Goal: Use online tool/utility: Use online tool/utility

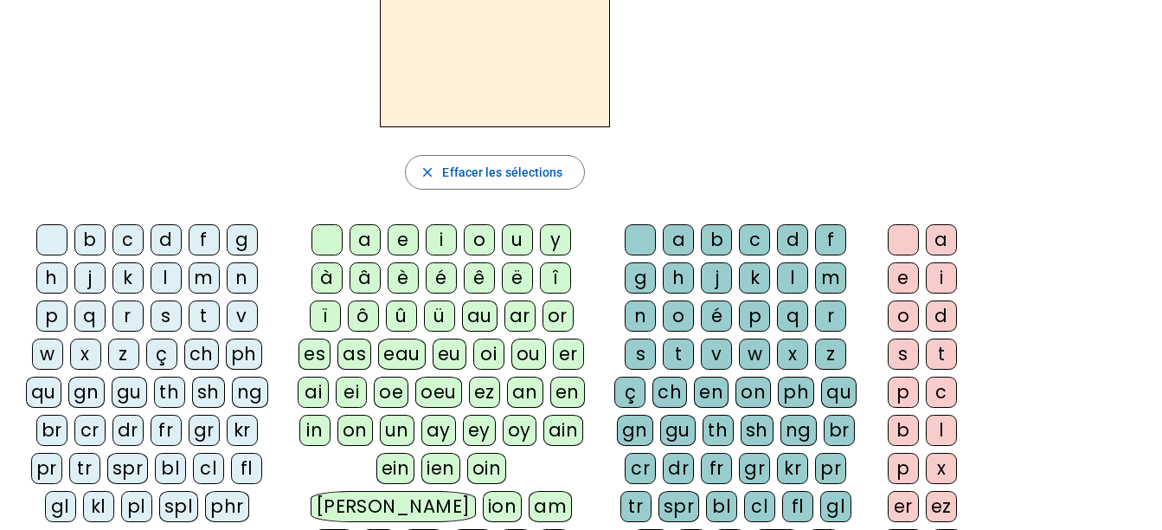
scroll to position [137, 0]
click at [92, 237] on div "b" at bounding box center [89, 238] width 31 height 31
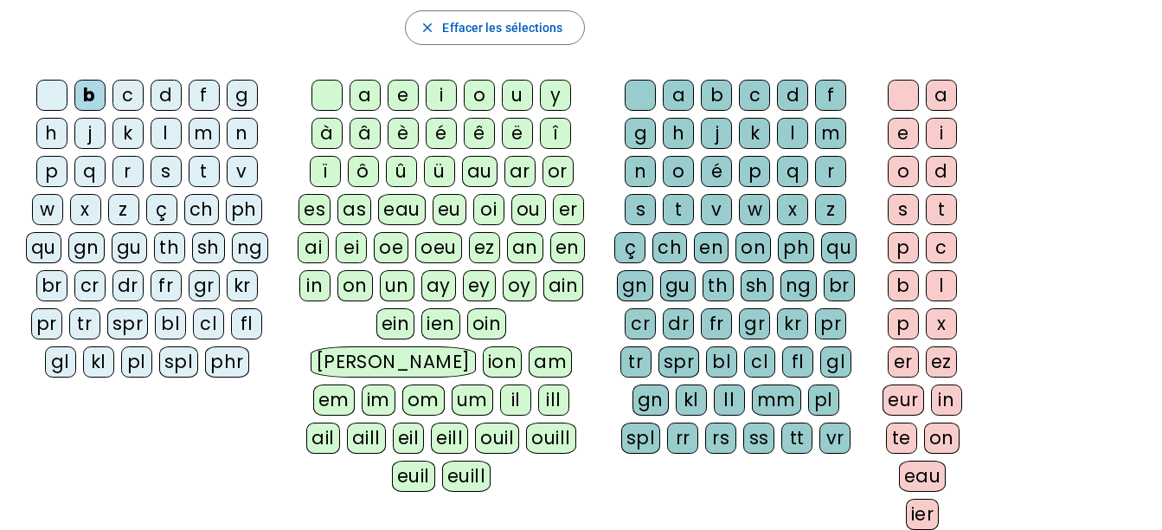
scroll to position [281, 0]
click at [513, 92] on div "u" at bounding box center [517, 94] width 31 height 31
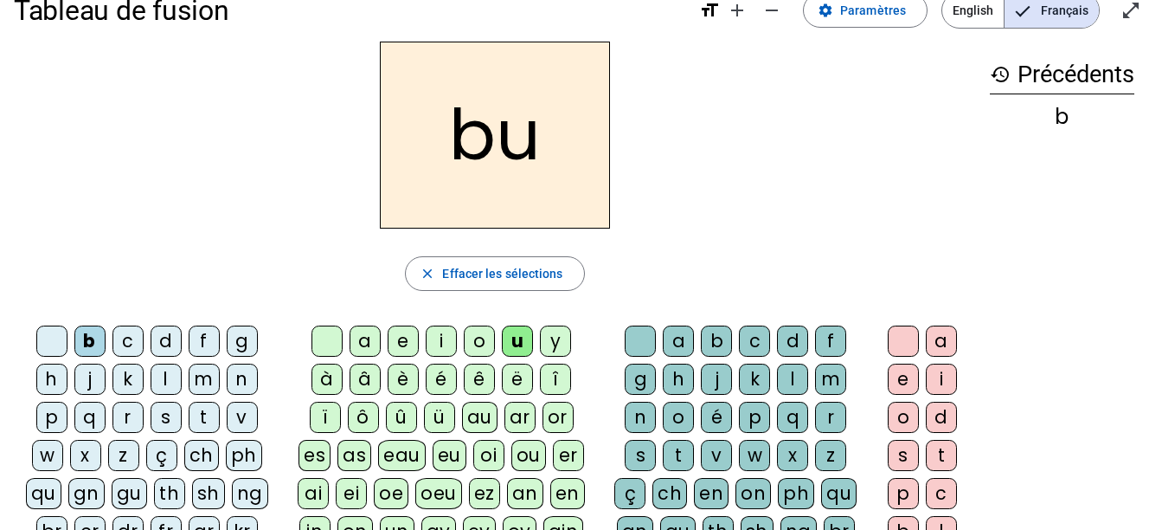
scroll to position [34, 0]
click at [435, 336] on div "i" at bounding box center [441, 341] width 31 height 31
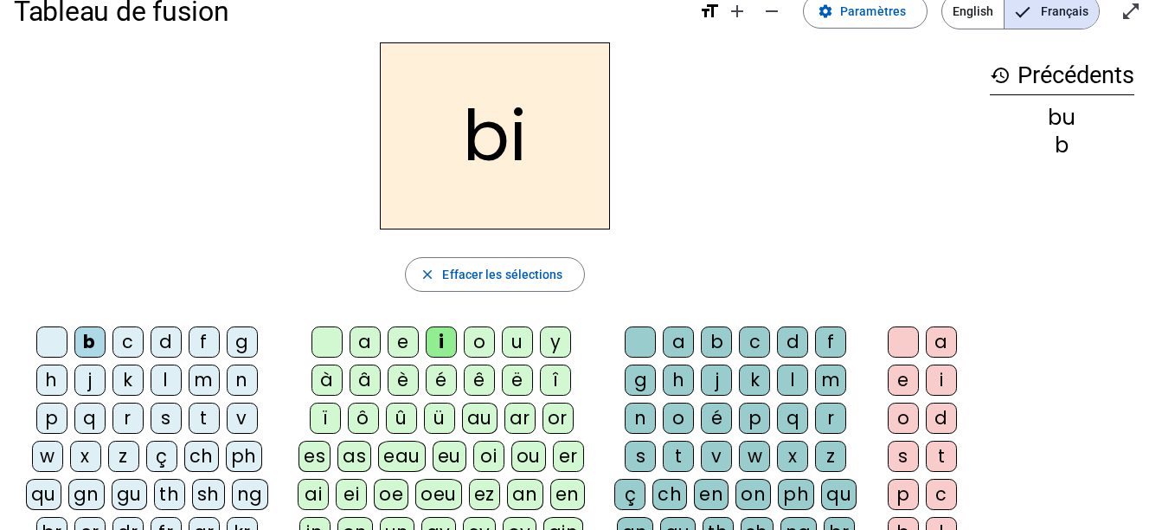
click at [362, 333] on div "a" at bounding box center [365, 341] width 31 height 31
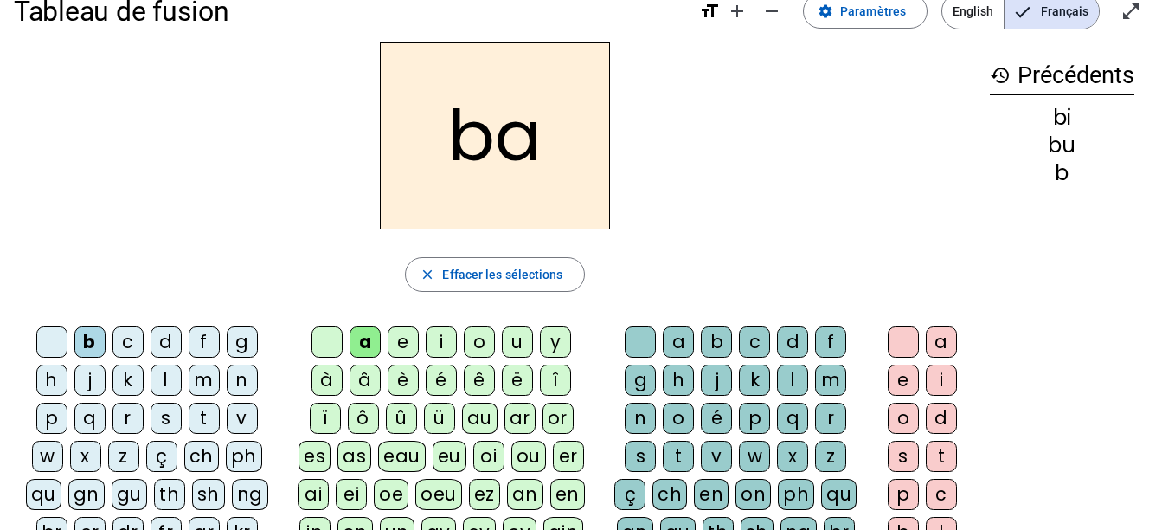
click at [401, 336] on div "e" at bounding box center [403, 341] width 31 height 31
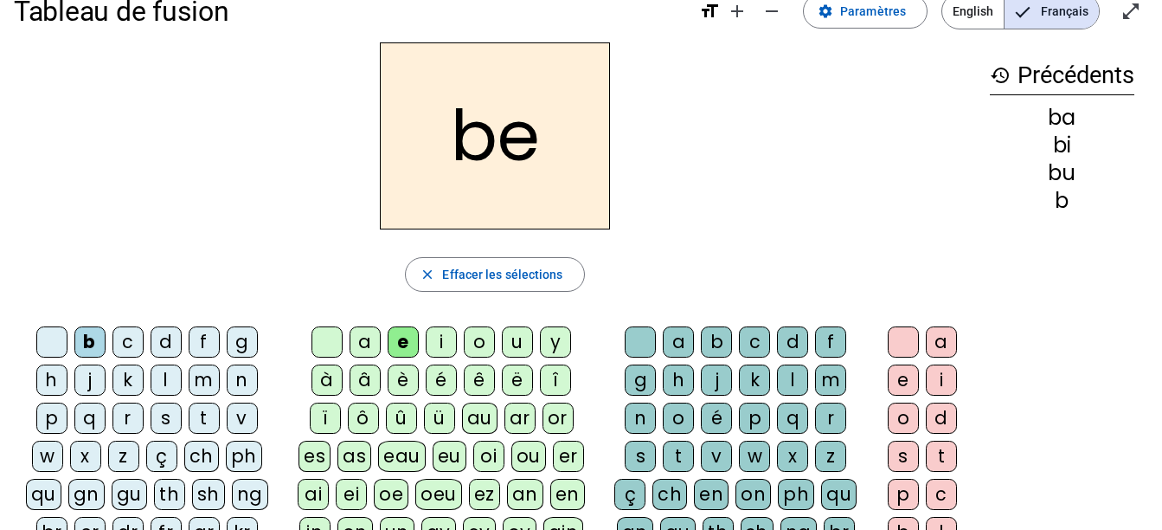
click at [439, 341] on div "i" at bounding box center [441, 341] width 31 height 31
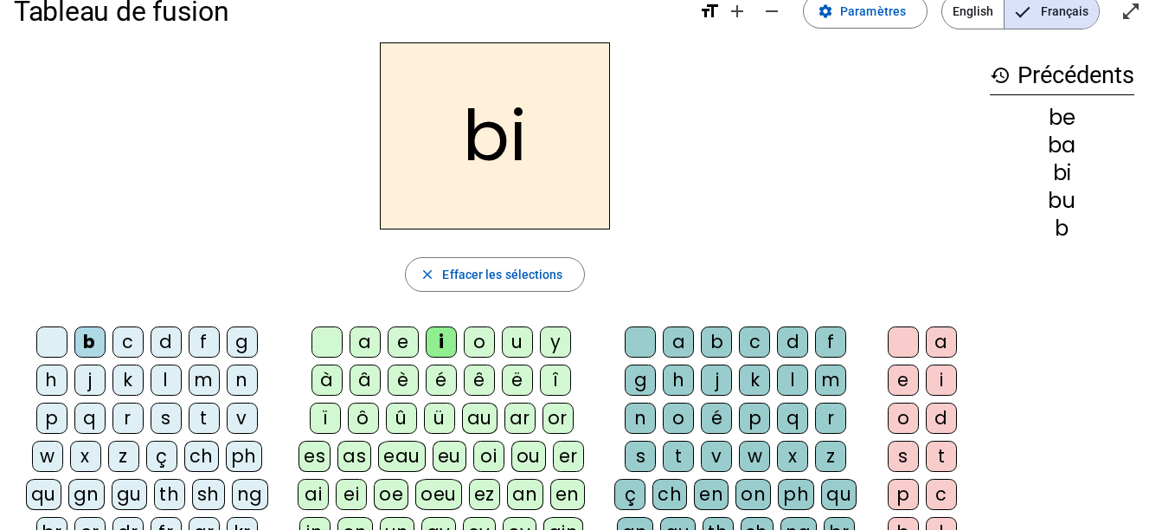
click at [467, 342] on div "o" at bounding box center [479, 341] width 31 height 31
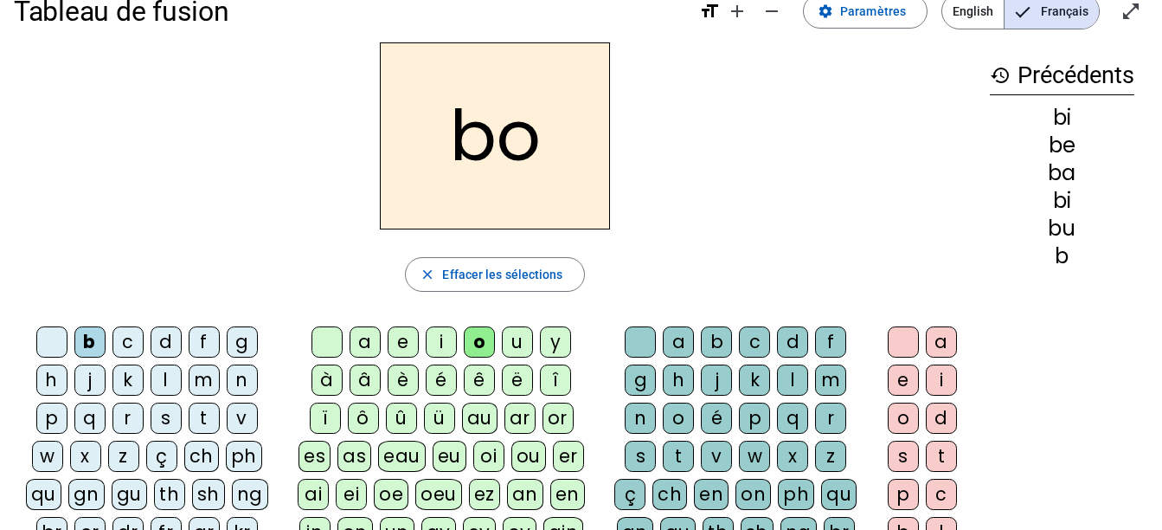
click at [517, 336] on div "u" at bounding box center [517, 341] width 31 height 31
click at [164, 337] on div "d" at bounding box center [166, 341] width 31 height 31
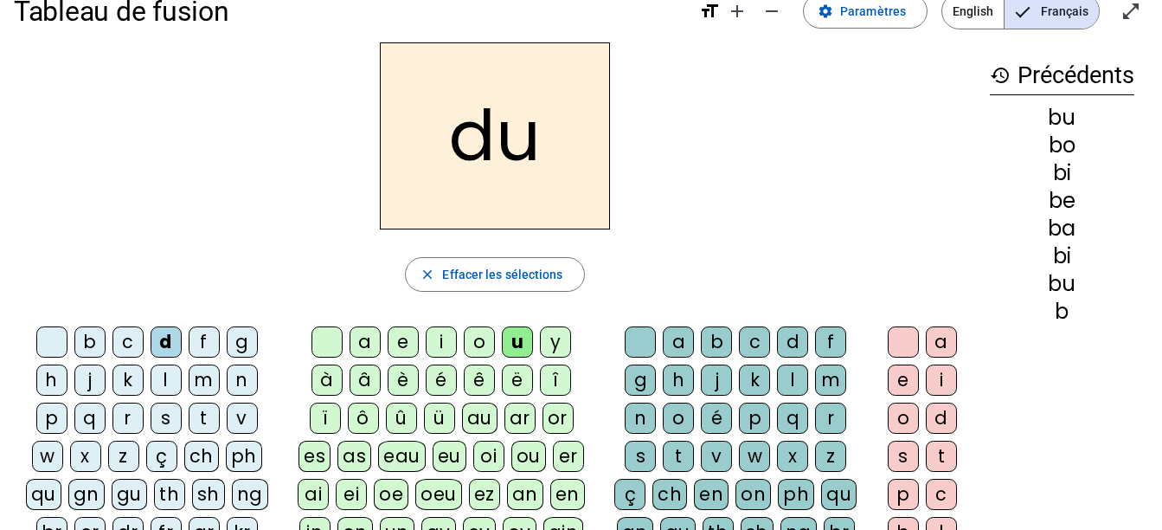
click at [364, 334] on div "a" at bounding box center [365, 341] width 31 height 31
click at [400, 339] on div "e" at bounding box center [403, 341] width 31 height 31
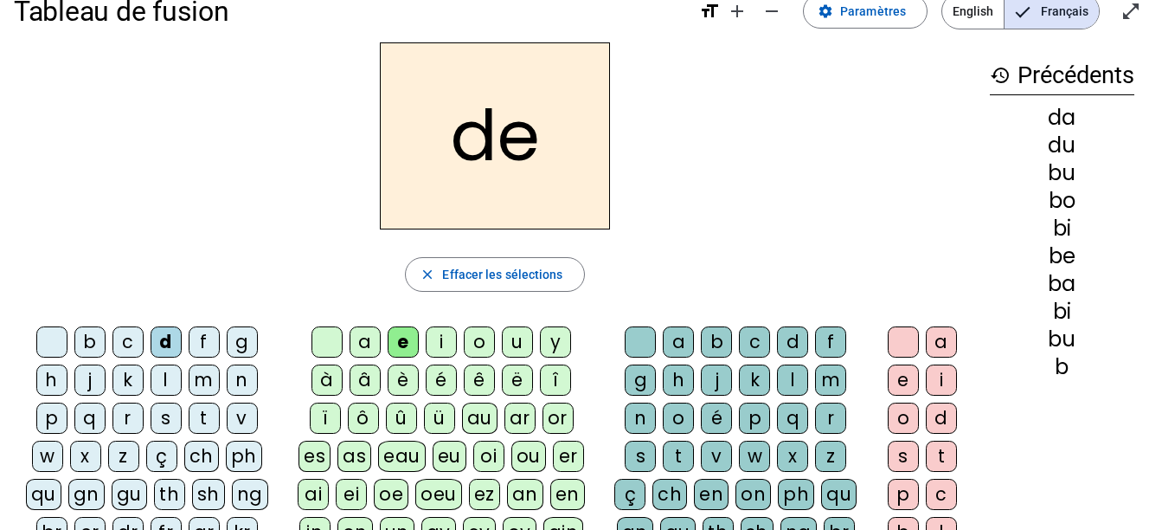
click at [440, 338] on div "i" at bounding box center [441, 341] width 31 height 31
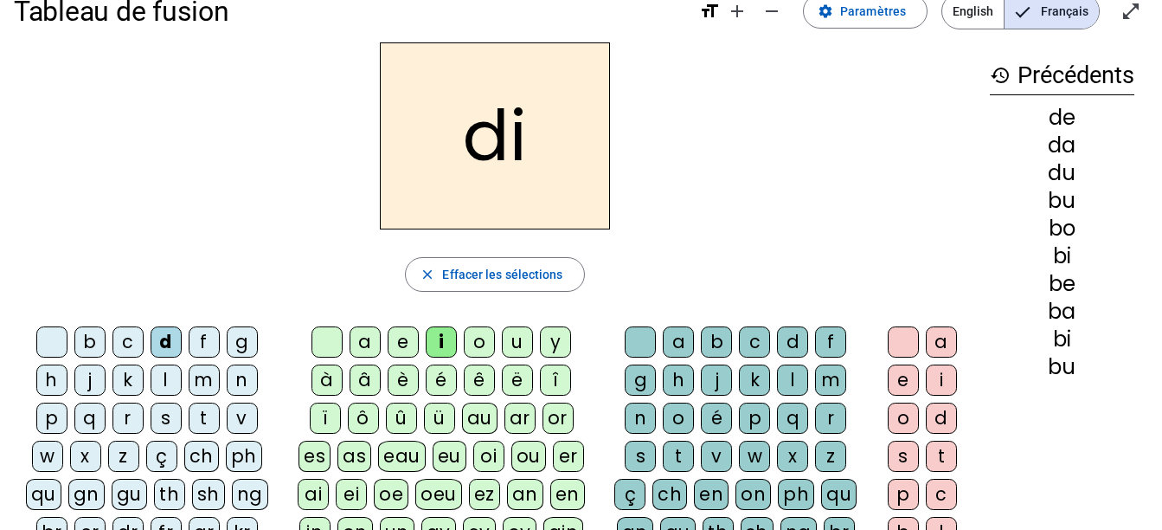
click at [485, 338] on div "o" at bounding box center [479, 341] width 31 height 31
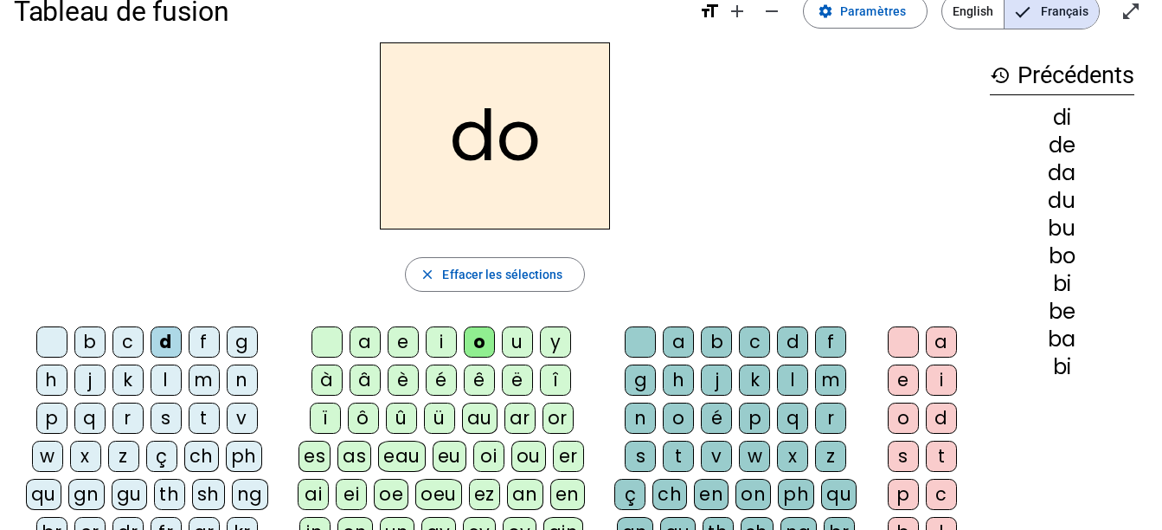
click at [516, 337] on div "u" at bounding box center [517, 341] width 31 height 31
click at [204, 378] on div "m" at bounding box center [204, 379] width 31 height 31
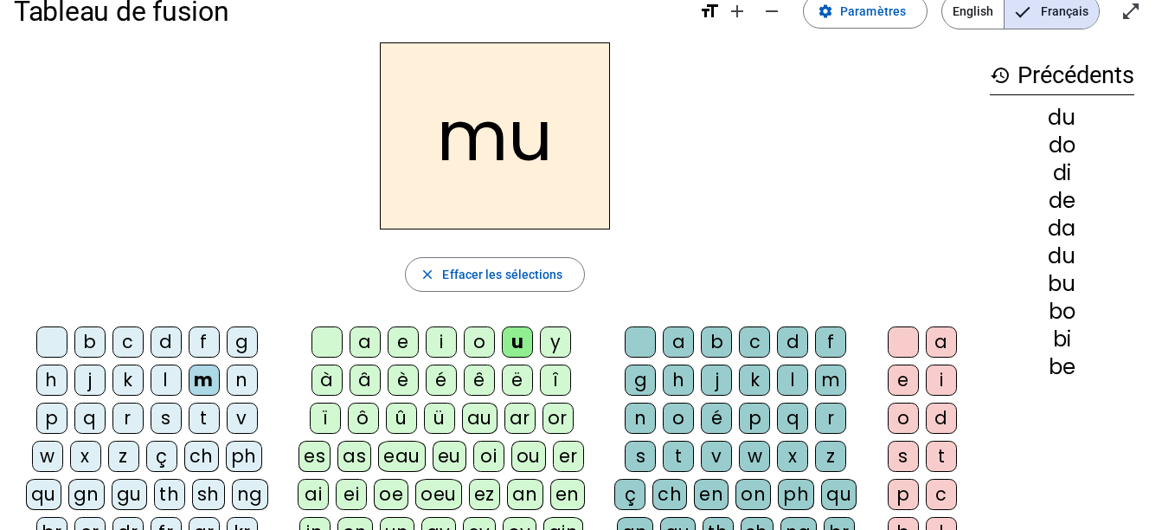
click at [369, 337] on div "a" at bounding box center [365, 341] width 31 height 31
click at [399, 337] on div "e" at bounding box center [403, 341] width 31 height 31
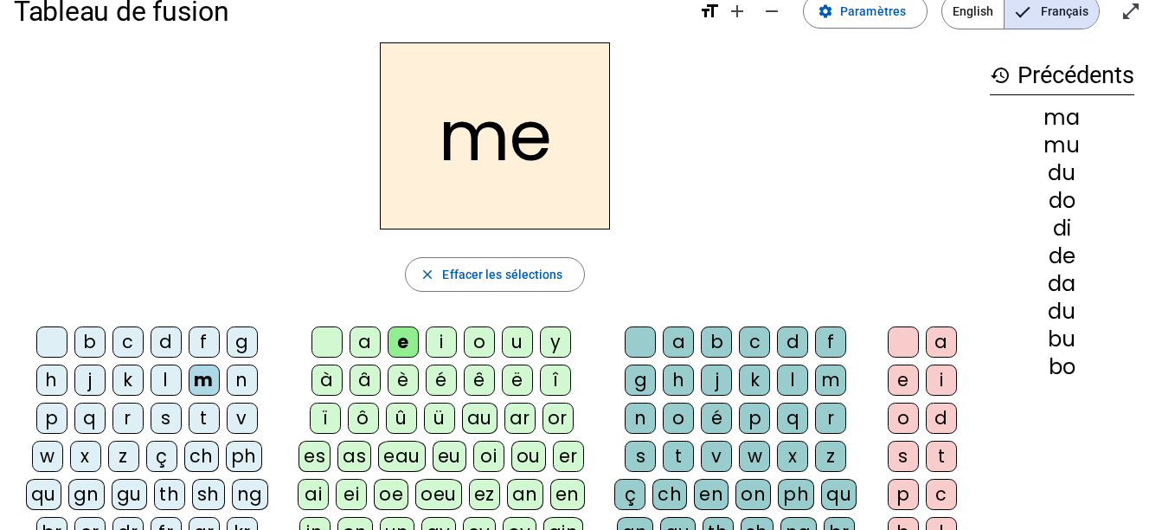
click at [439, 338] on div "i" at bounding box center [441, 341] width 31 height 31
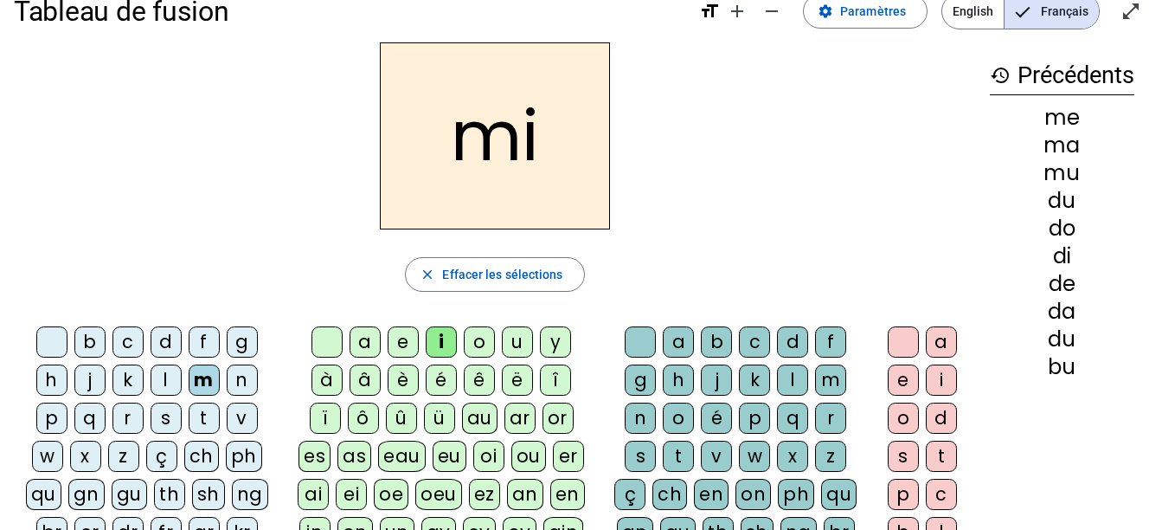
click at [469, 336] on div "o" at bounding box center [479, 341] width 31 height 31
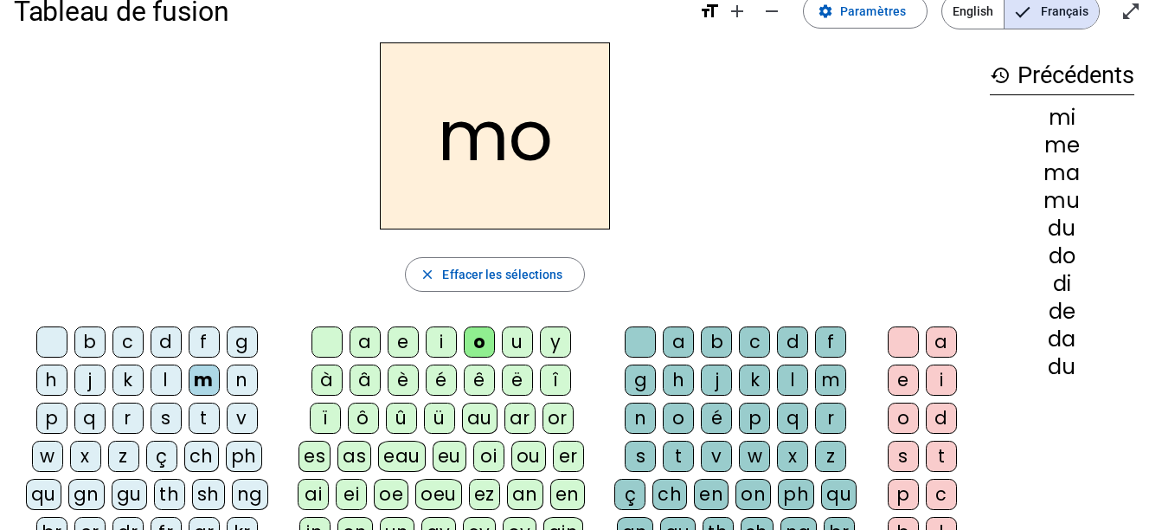
click at [514, 329] on div "u" at bounding box center [517, 341] width 31 height 31
click at [201, 412] on div "t" at bounding box center [204, 417] width 31 height 31
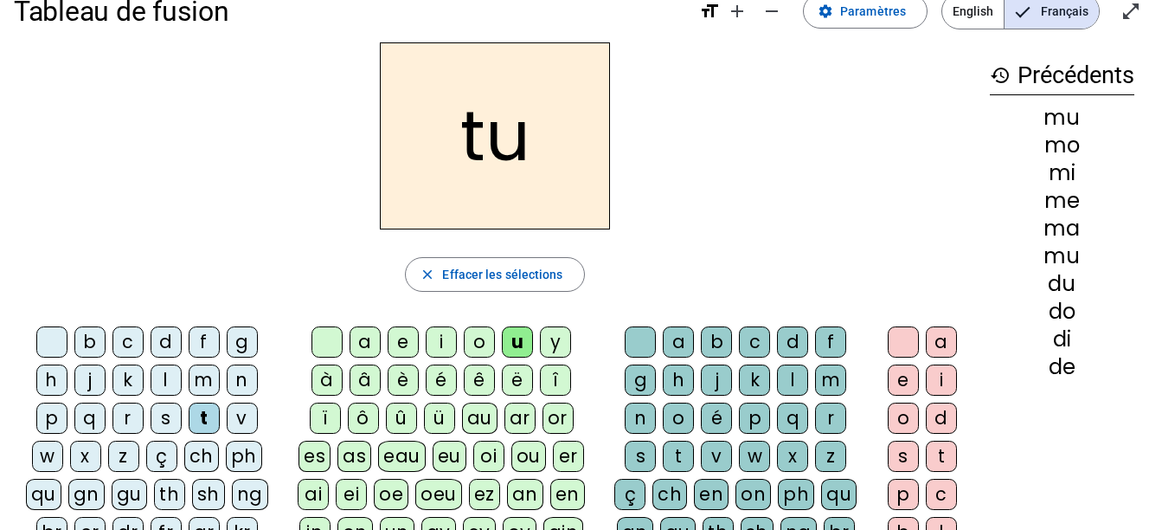
click at [369, 336] on div "a" at bounding box center [365, 341] width 31 height 31
click at [400, 335] on div "e" at bounding box center [403, 341] width 31 height 31
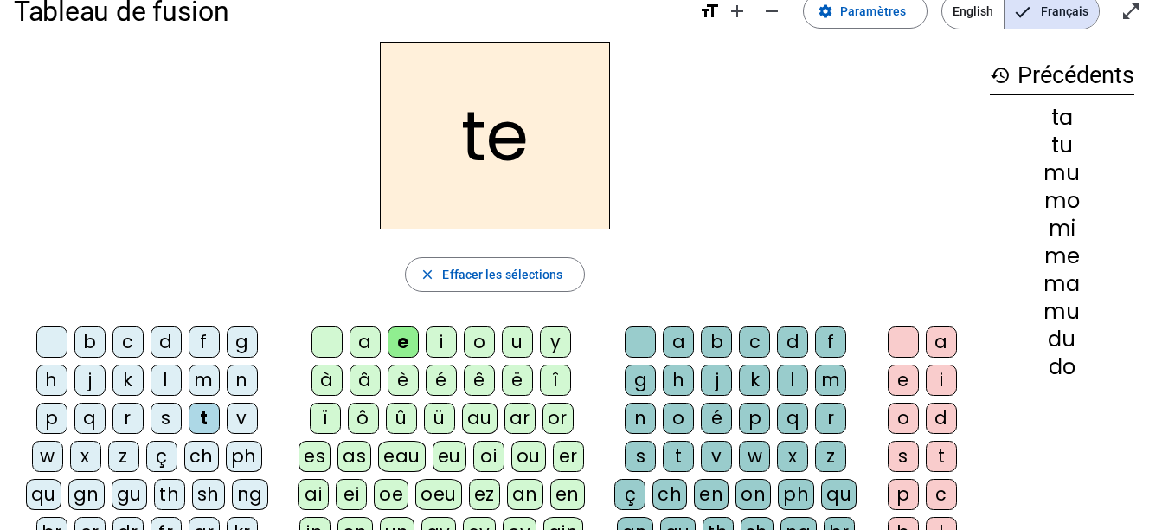
click at [440, 340] on div "i" at bounding box center [441, 341] width 31 height 31
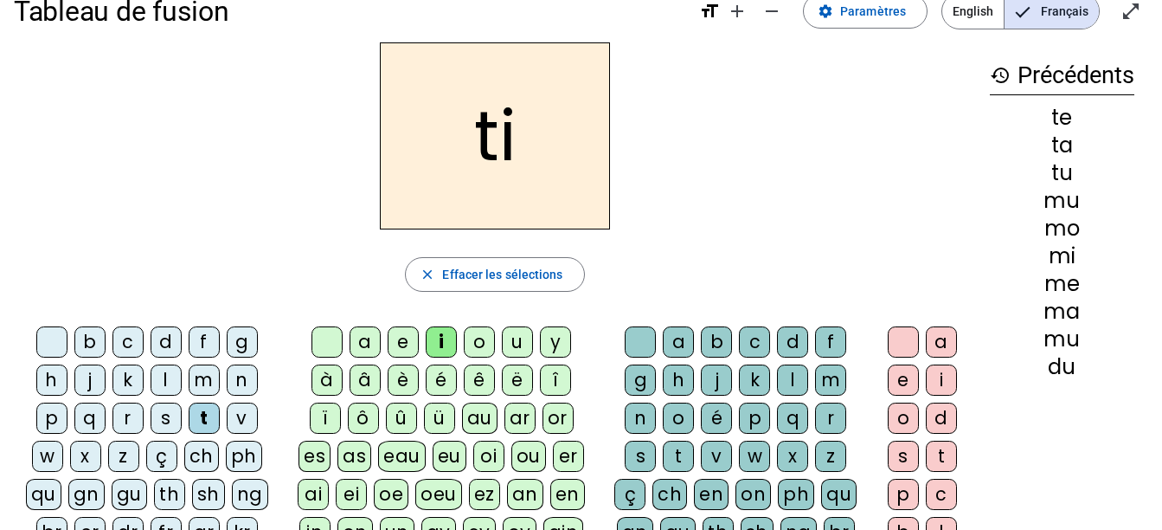
click at [488, 339] on div "o" at bounding box center [479, 341] width 31 height 31
click at [516, 337] on div "u" at bounding box center [517, 341] width 31 height 31
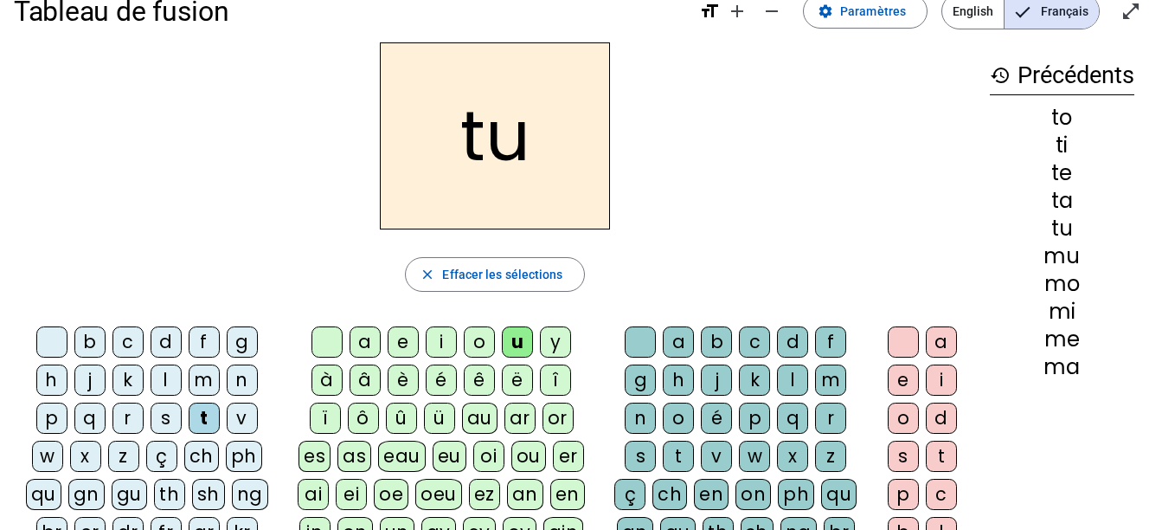
click at [481, 417] on div "au" at bounding box center [479, 417] width 35 height 31
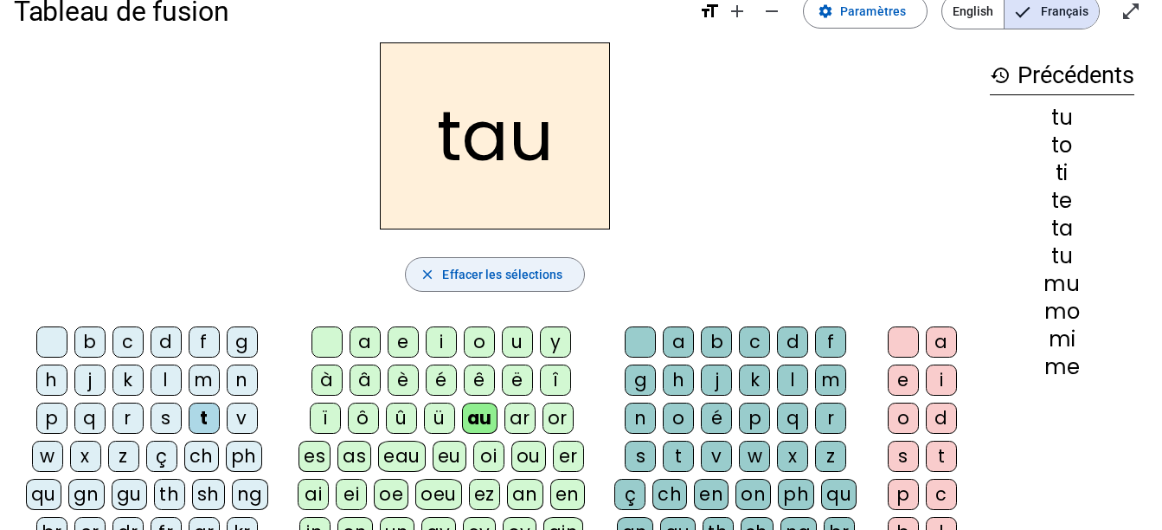
click at [530, 272] on span "Effacer les sélections" at bounding box center [502, 274] width 120 height 21
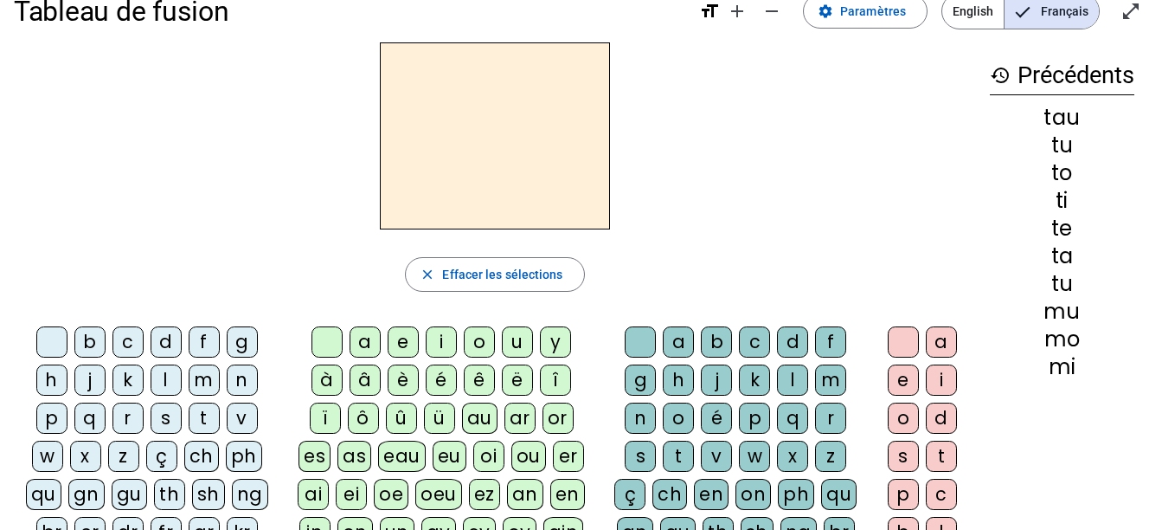
click at [482, 419] on div "au" at bounding box center [479, 417] width 35 height 31
click at [676, 451] on div "t" at bounding box center [678, 455] width 31 height 31
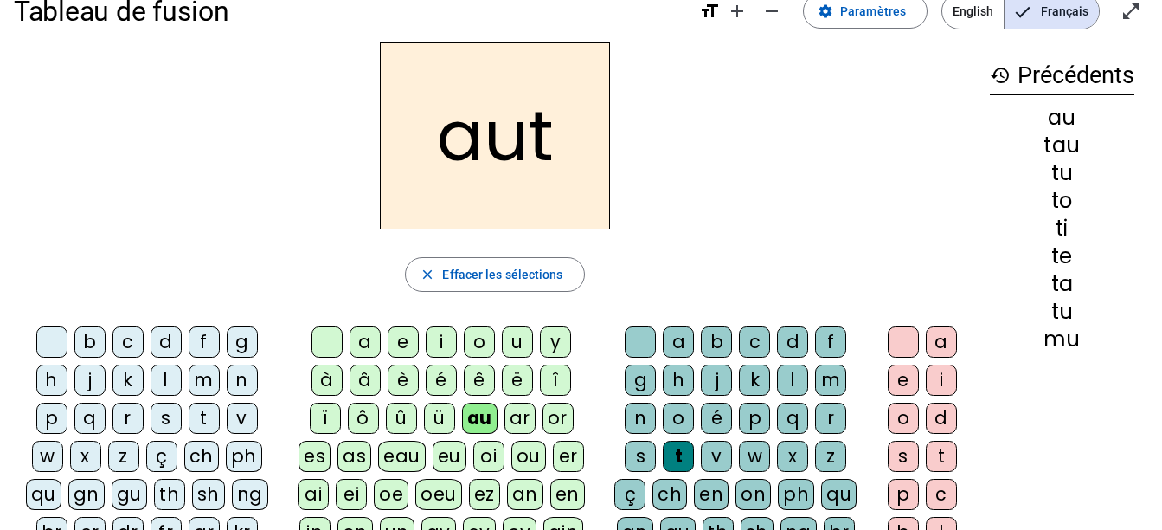
click at [675, 414] on div "o" at bounding box center [678, 417] width 31 height 31
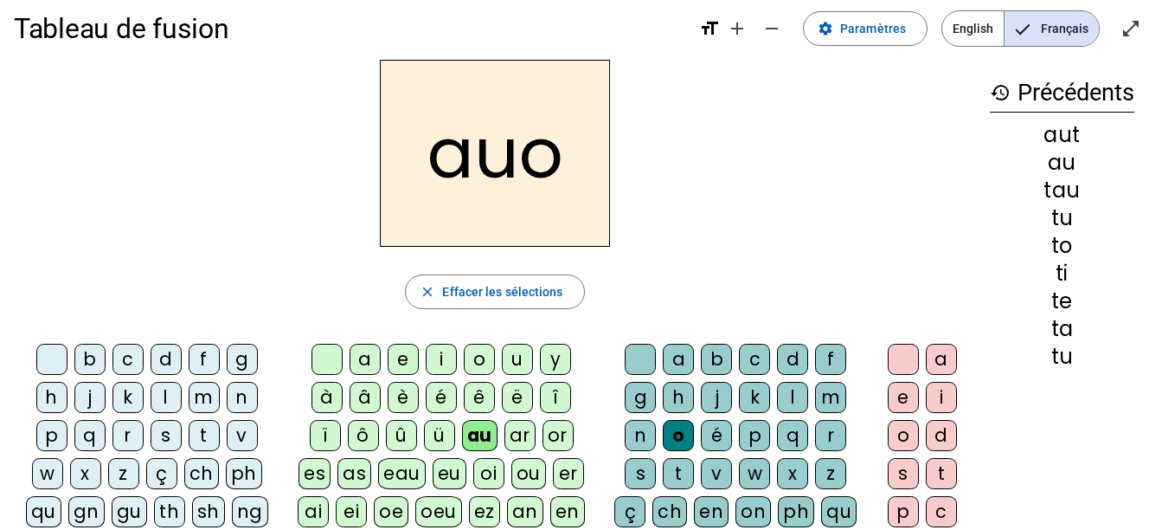
scroll to position [0, 0]
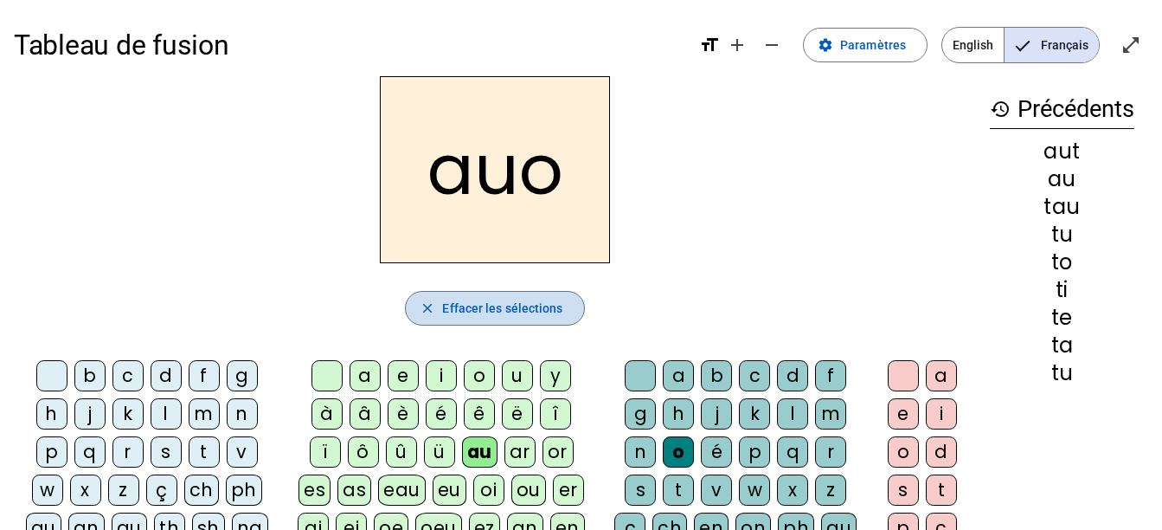
click at [506, 305] on span "Effacer les sélections" at bounding box center [502, 308] width 120 height 21
